Goal: Task Accomplishment & Management: Manage account settings

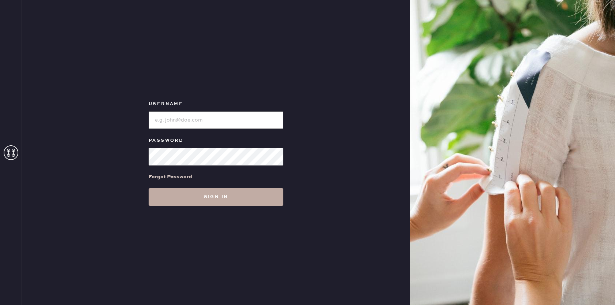
type input "[EMAIL_ADDRESS][DOMAIN_NAME]"
click at [216, 198] on button "Sign in" at bounding box center [216, 197] width 135 height 18
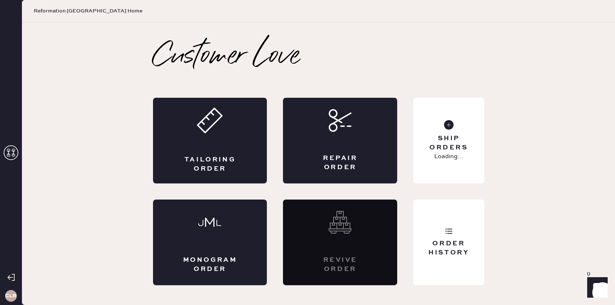
click at [10, 152] on icon at bounding box center [11, 152] width 15 height 15
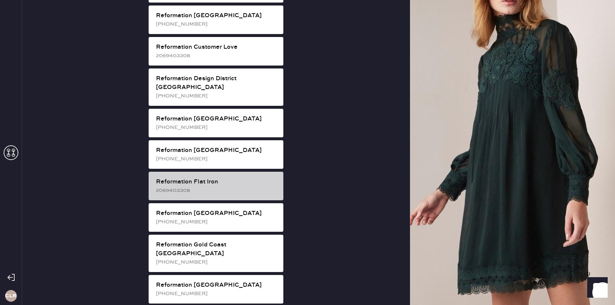
scroll to position [358, 0]
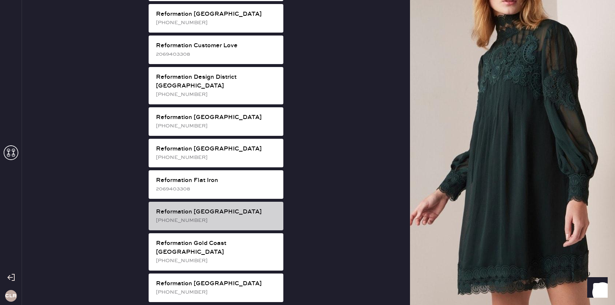
click at [242, 208] on div "Reformation [GEOGRAPHIC_DATA]" at bounding box center [217, 212] width 122 height 9
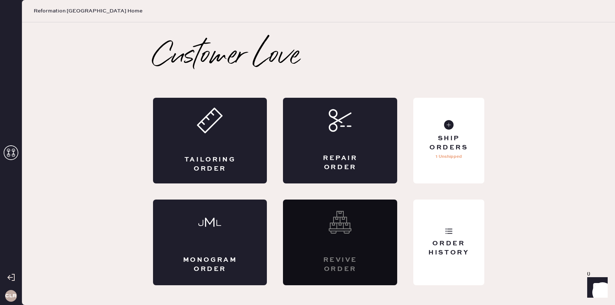
scroll to position [0, 0]
click at [448, 229] on use at bounding box center [448, 230] width 7 height 5
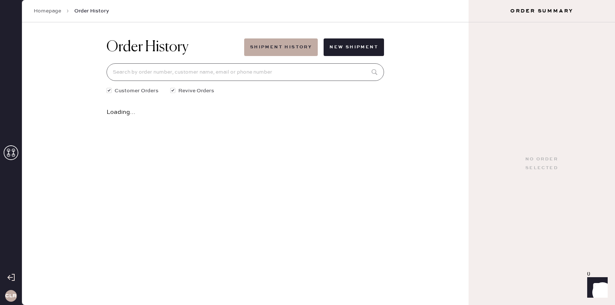
click at [284, 68] on input at bounding box center [245, 72] width 277 height 18
paste input "[EMAIL_ADDRESS][DOMAIN_NAME]"
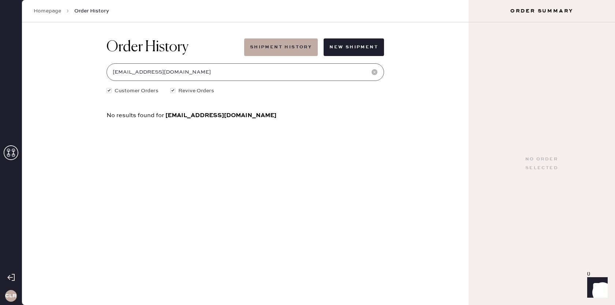
type input "[EMAIL_ADDRESS][DOMAIN_NAME]"
